Goal: Obtain resource: Obtain resource

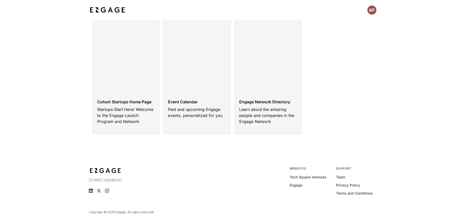
scroll to position [34, 0]
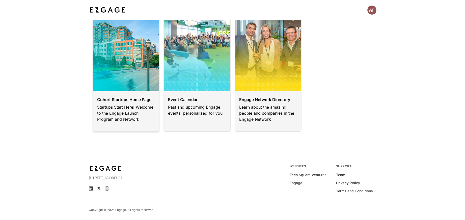
click at [130, 113] on link at bounding box center [126, 71] width 67 height 122
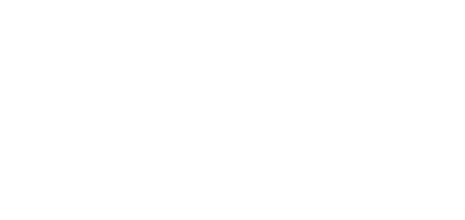
click at [132, 84] on html at bounding box center [232, 110] width 465 height 220
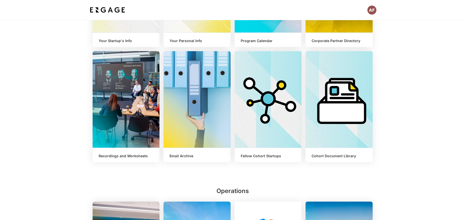
scroll to position [178, 0]
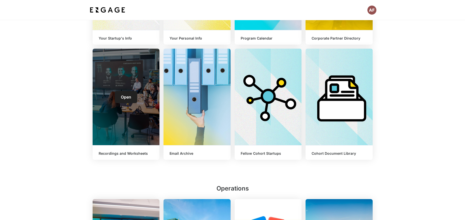
click at [139, 145] on div "Open" at bounding box center [126, 97] width 67 height 97
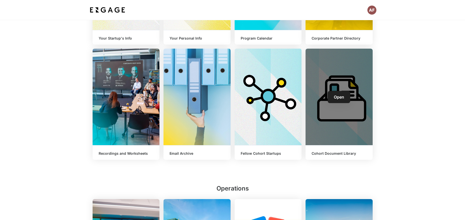
click at [349, 130] on div "Open" at bounding box center [339, 97] width 67 height 97
click at [340, 98] on span "Open" at bounding box center [339, 97] width 10 height 5
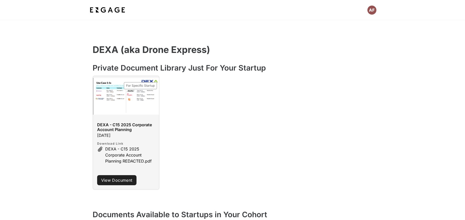
click at [386, 134] on div "For Specific Startup DEXA - C15 2025 Corporate Account Planning 9/11/2025 Downl…" at bounding box center [232, 133] width 465 height 114
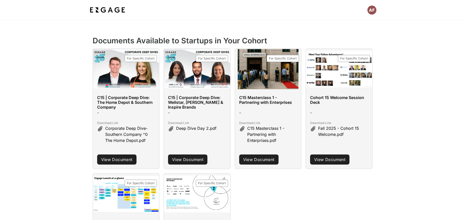
scroll to position [149, 0]
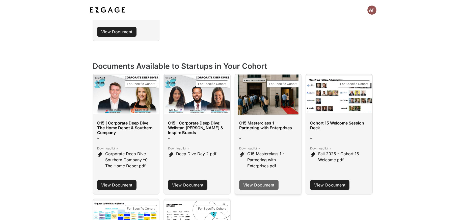
click at [251, 187] on link "View Document" at bounding box center [258, 185] width 39 height 10
